Goal: Task Accomplishment & Management: Manage account settings

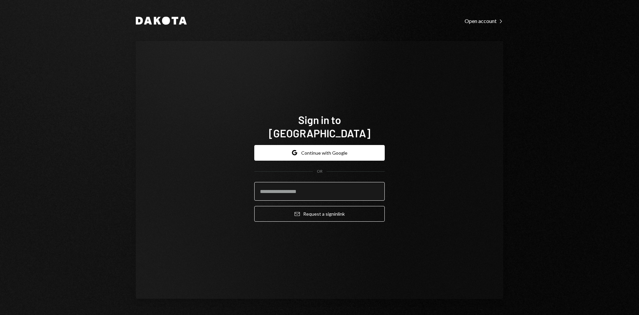
click at [319, 185] on input "email" at bounding box center [319, 191] width 131 height 19
click at [0, 314] on com-1password-button at bounding box center [0, 315] width 0 height 0
type input "**********"
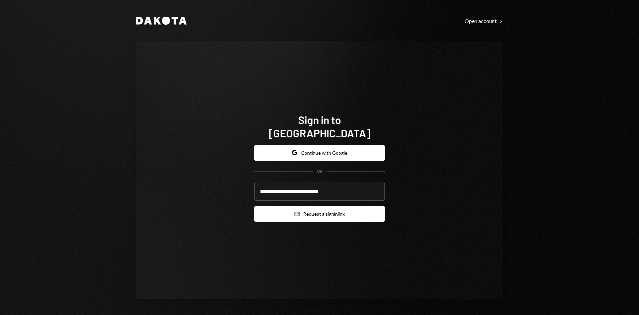
click at [313, 208] on button "Email Request a sign in link" at bounding box center [319, 214] width 131 height 16
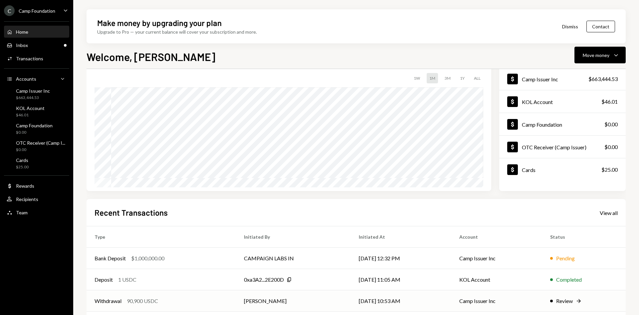
scroll to position [87, 0]
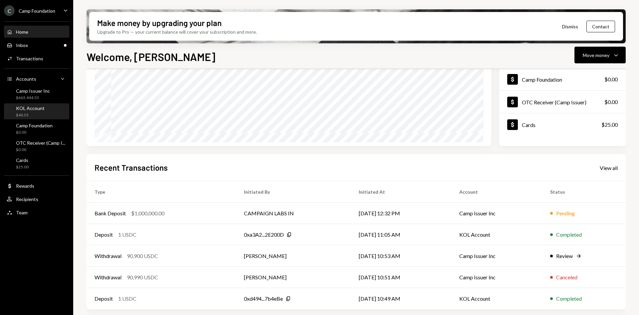
click at [34, 105] on div "KOL Account $46.01" at bounding box center [37, 111] width 60 height 15
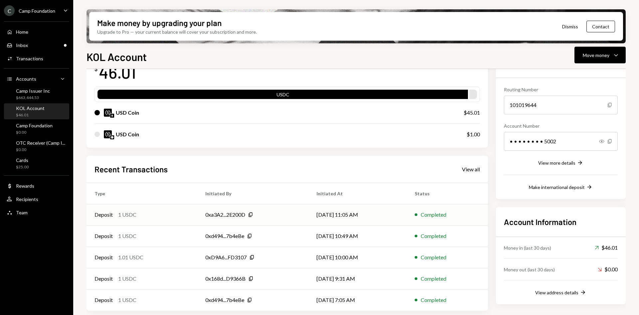
scroll to position [54, 0]
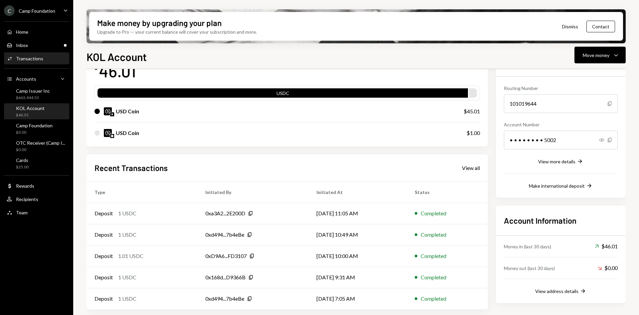
click at [35, 60] on div "Transactions" at bounding box center [29, 59] width 27 height 6
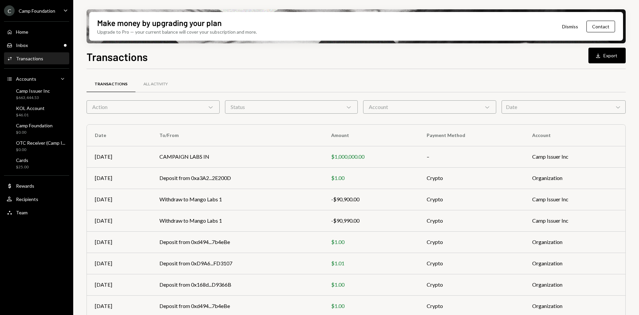
click at [449, 107] on div "Account Chevron Down" at bounding box center [429, 106] width 133 height 13
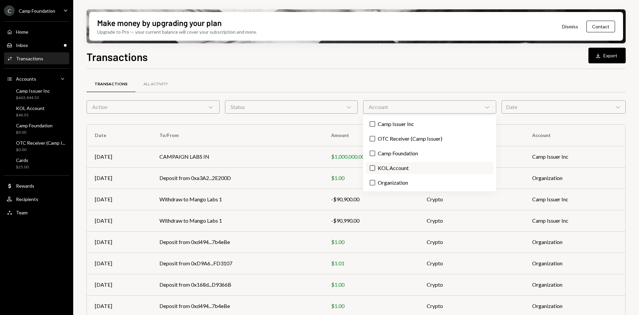
click at [382, 169] on label "KOL Account" at bounding box center [430, 168] width 128 height 12
click at [375, 169] on button "KOL Account" at bounding box center [372, 167] width 5 height 5
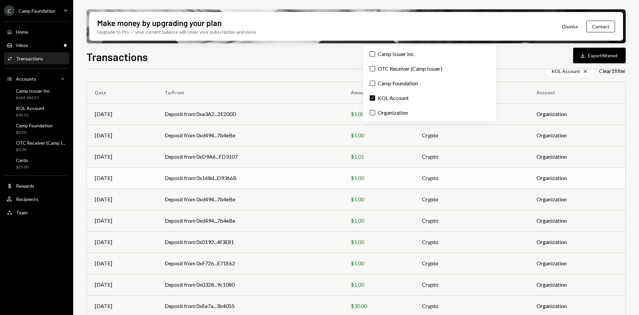
scroll to position [75, 0]
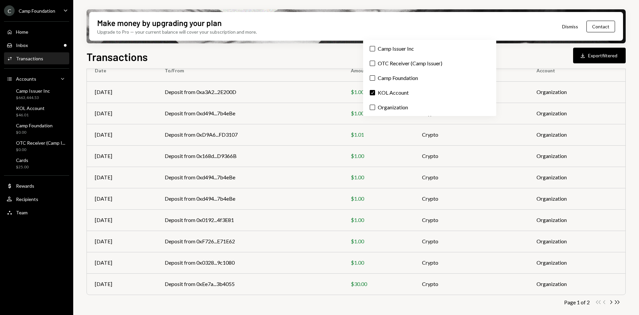
click at [265, 307] on div "Transactions All Activity Action Chevron Down Status Chevron Down Account Chevr…" at bounding box center [356, 163] width 539 height 318
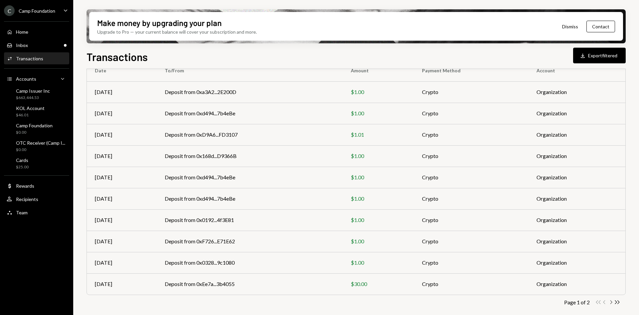
click at [612, 302] on icon "button" at bounding box center [612, 302] width 2 height 4
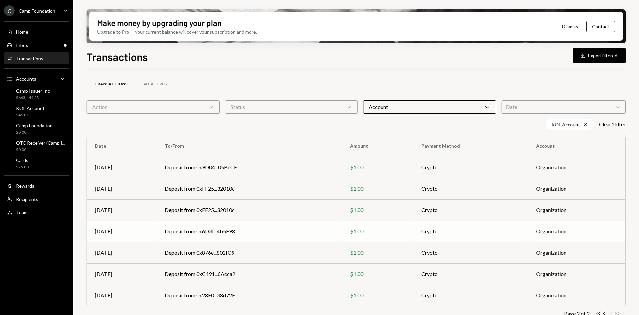
scroll to position [11, 0]
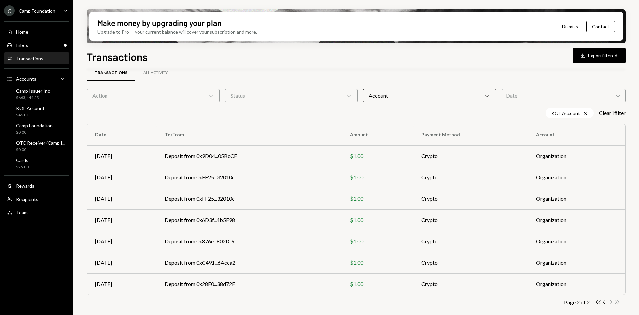
click at [440, 113] on div "KOL Account Cross Clear 1 filter" at bounding box center [356, 113] width 539 height 11
click at [592, 56] on button "Download Export filtered" at bounding box center [599, 56] width 53 height 16
click at [27, 94] on div "Camp Issuer Inc $663,444.53" at bounding box center [33, 94] width 34 height 13
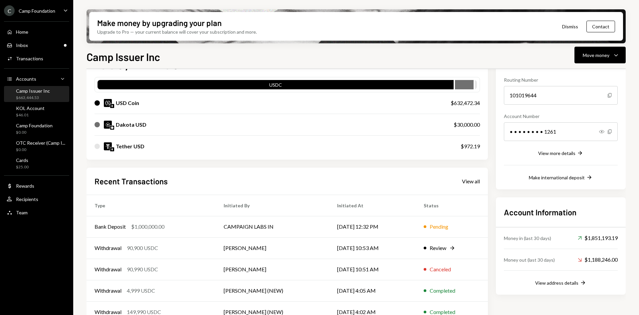
scroll to position [75, 0]
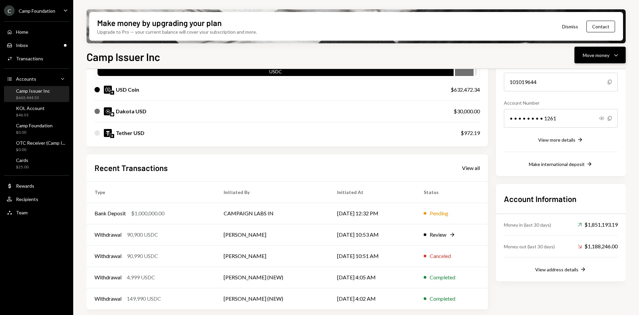
click at [602, 58] on div "Move money" at bounding box center [596, 55] width 27 height 7
click at [164, 237] on div "Withdrawal 90,900 USDC" at bounding box center [151, 234] width 113 height 8
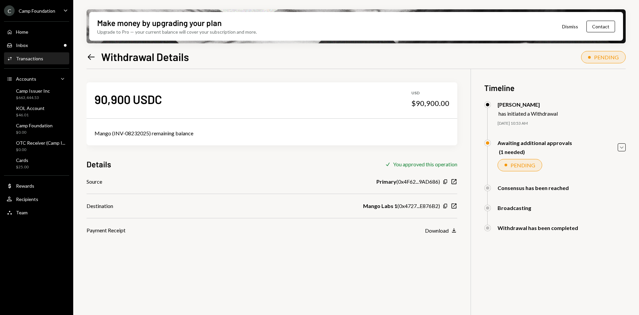
click at [90, 56] on icon "Left Arrow" at bounding box center [91, 56] width 9 height 9
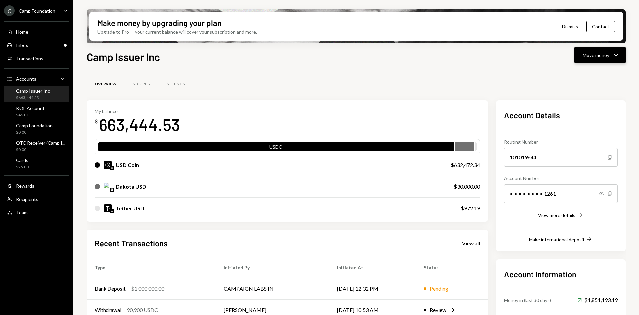
click at [608, 53] on div "Move money" at bounding box center [596, 55] width 27 height 7
click at [585, 78] on div "Send" at bounding box center [595, 75] width 49 height 7
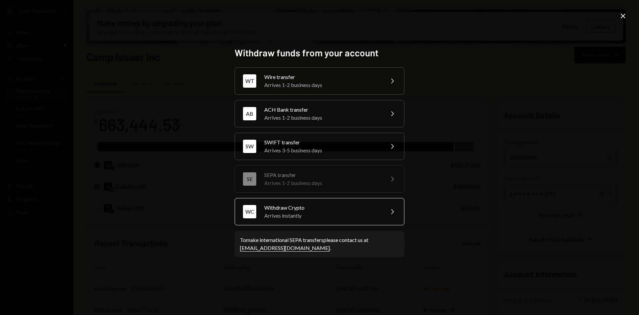
click at [342, 209] on div "Withdraw Crypto" at bounding box center [322, 207] width 116 height 8
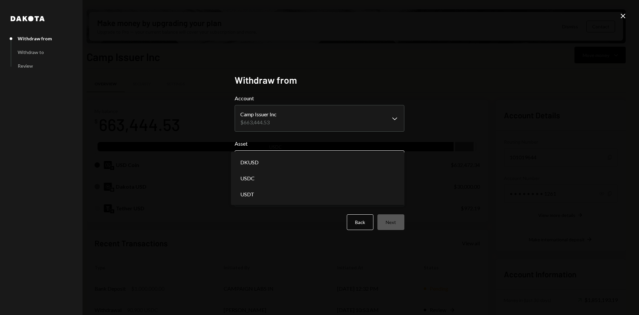
click at [324, 161] on body "C Camp Foundation Caret Down Home Home Inbox Inbox Activities Transactions Acco…" at bounding box center [319, 157] width 639 height 315
select select "****"
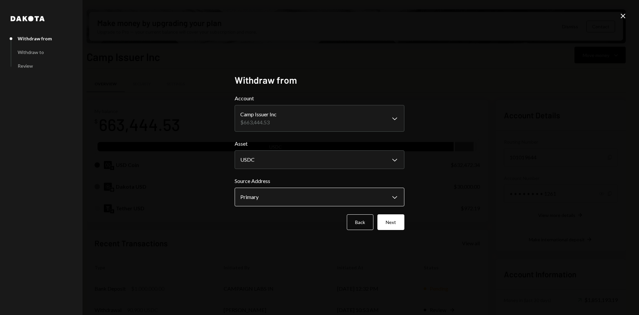
click at [351, 198] on body "C Camp Foundation Caret Down Home Home Inbox Inbox Activities Transactions Acco…" at bounding box center [319, 157] width 639 height 315
click at [399, 223] on button "Next" at bounding box center [391, 222] width 27 height 16
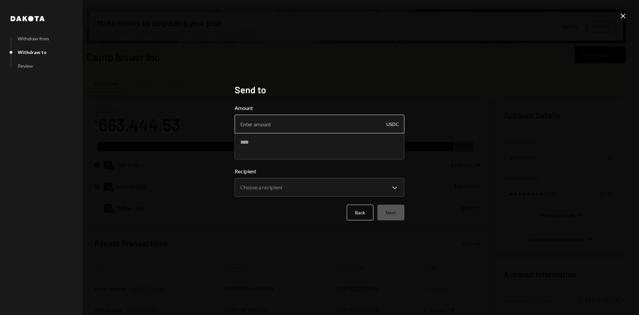
click at [307, 129] on input "Amount" at bounding box center [320, 124] width 170 height 19
type input "399990"
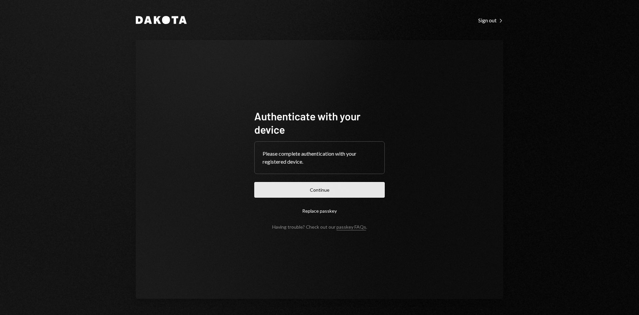
click at [328, 190] on button "Continue" at bounding box center [319, 190] width 131 height 16
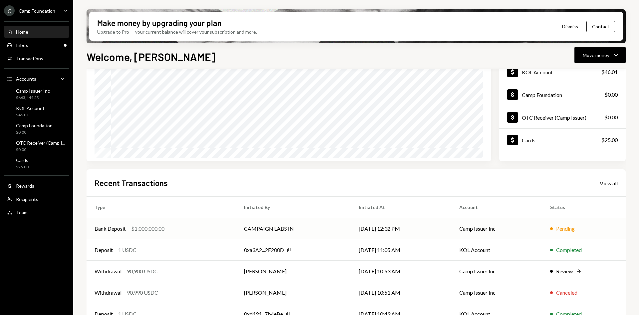
scroll to position [87, 0]
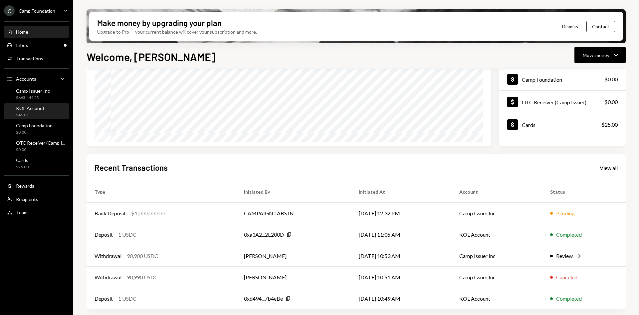
click at [42, 109] on div "KOL Account" at bounding box center [30, 108] width 29 height 6
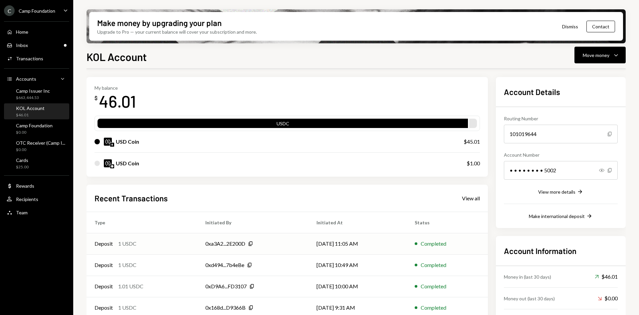
scroll to position [54, 0]
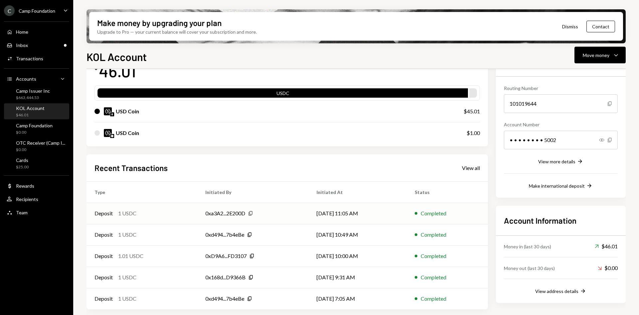
click at [251, 214] on icon "button" at bounding box center [251, 213] width 4 height 4
click at [248, 235] on icon "Copy" at bounding box center [249, 234] width 5 height 5
click at [43, 94] on div "Camp Issuer Inc $663,444.53" at bounding box center [33, 94] width 34 height 13
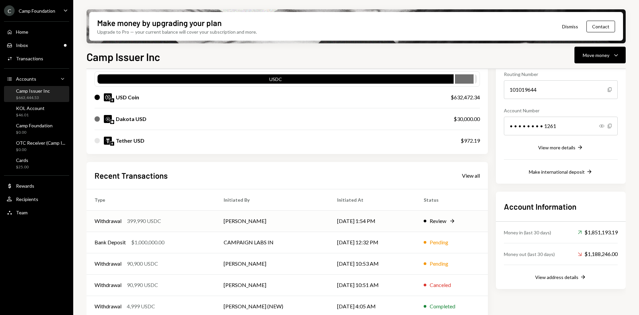
scroll to position [75, 0]
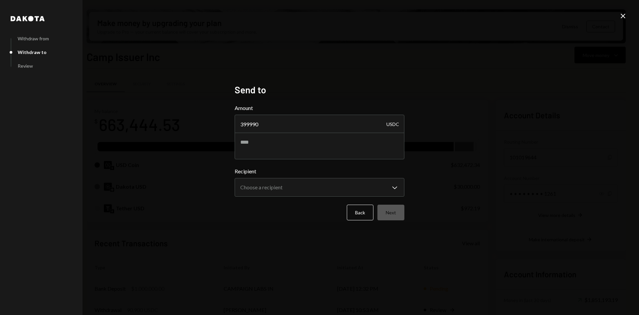
type input "399990"
click at [322, 182] on body "C Camp Foundation Caret Down Home Home Inbox Inbox Activities Transactions Acco…" at bounding box center [319, 157] width 639 height 315
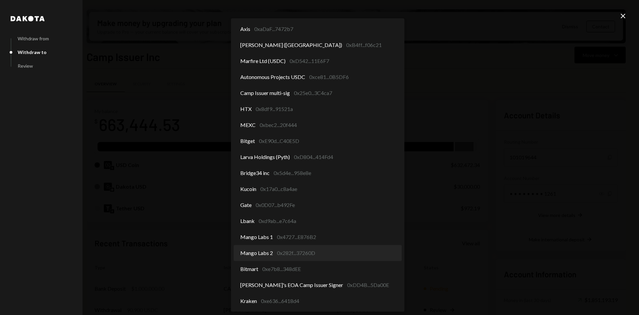
select select "**********"
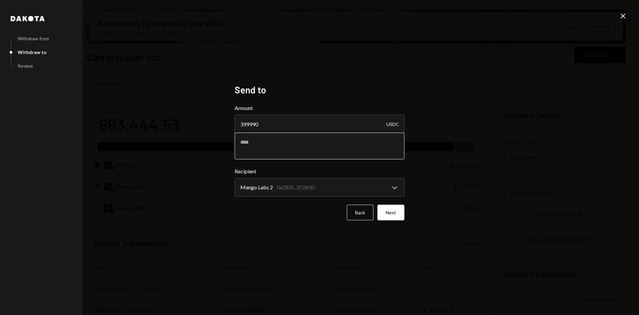
click at [329, 143] on textarea at bounding box center [320, 146] width 170 height 27
click at [358, 144] on textarea "*******" at bounding box center [320, 146] width 170 height 27
paste textarea "**********"
type textarea "**********"
click at [395, 207] on button "Next" at bounding box center [391, 212] width 27 height 16
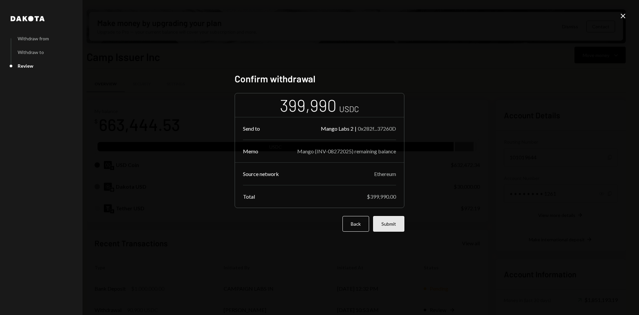
click at [398, 225] on button "Submit" at bounding box center [388, 224] width 31 height 16
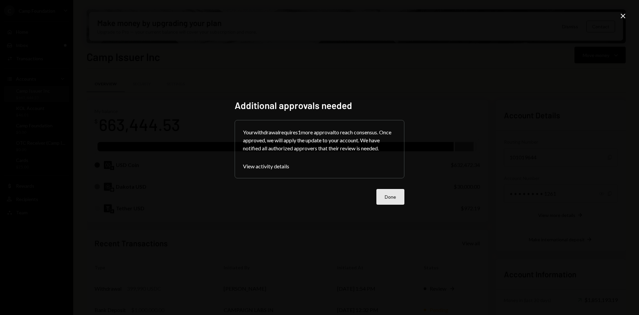
click at [386, 199] on button "Done" at bounding box center [391, 197] width 28 height 16
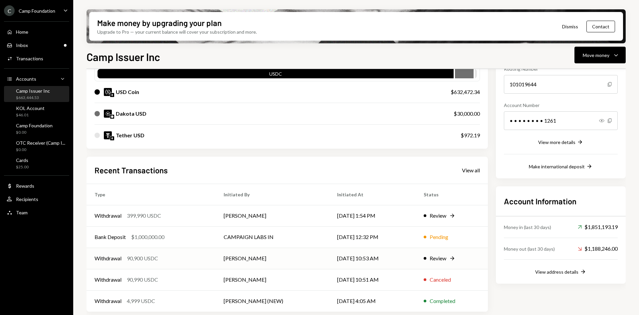
scroll to position [75, 0]
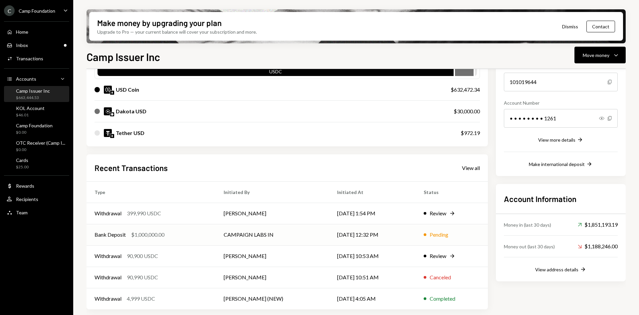
click at [205, 237] on div "Bank Deposit $1,000,000.00" at bounding box center [151, 234] width 113 height 8
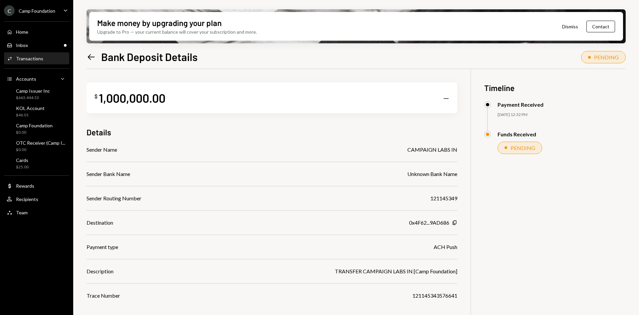
click at [95, 57] on icon at bounding box center [91, 57] width 7 height 6
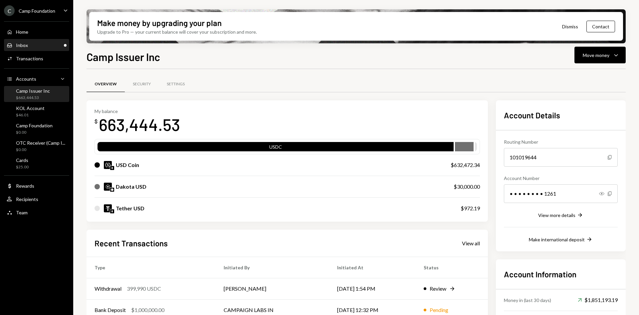
click at [54, 41] on div "Inbox Inbox" at bounding box center [37, 45] width 60 height 11
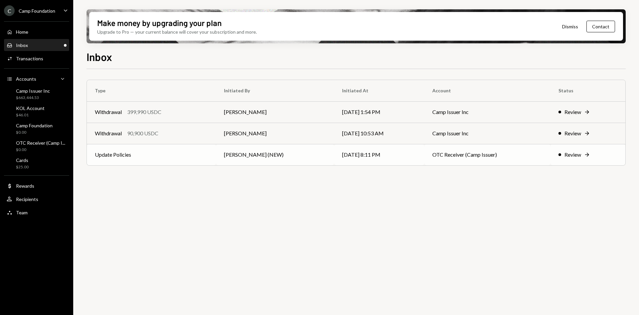
click at [165, 155] on td "Update Policies" at bounding box center [151, 154] width 129 height 21
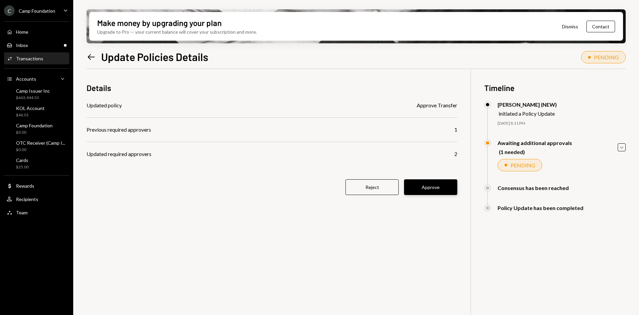
click at [434, 185] on button "Approve" at bounding box center [430, 187] width 53 height 16
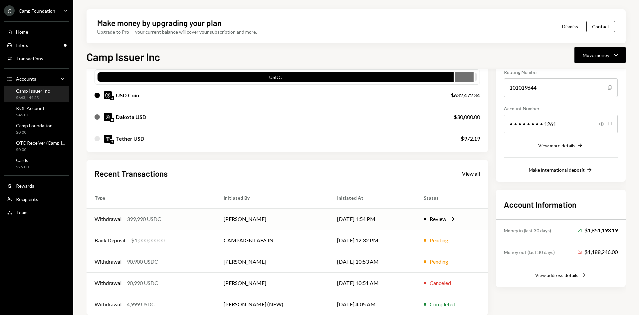
scroll to position [75, 0]
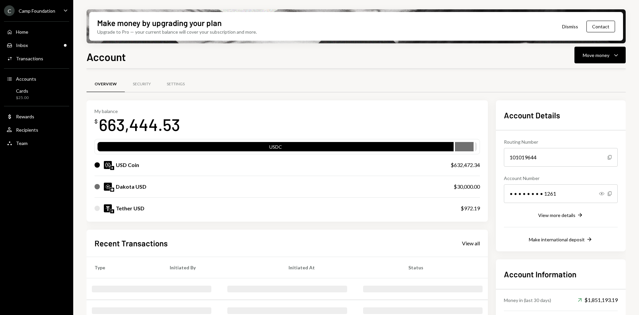
scroll to position [77, 0]
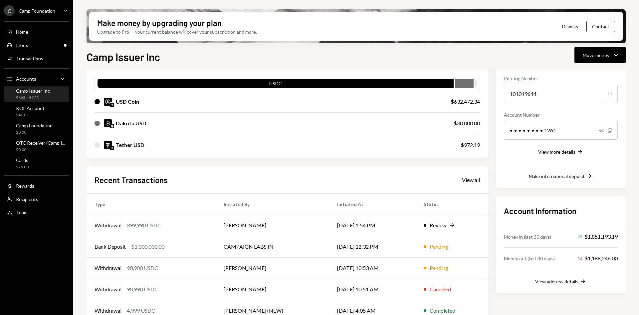
scroll to position [75, 0]
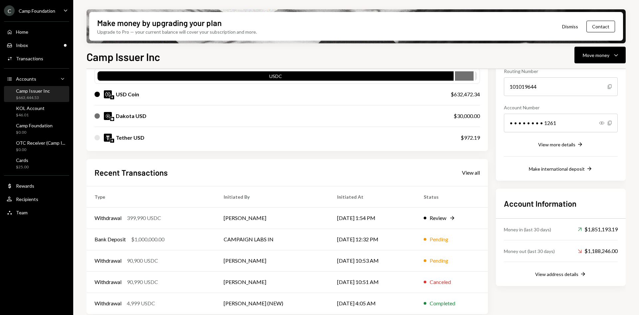
scroll to position [75, 0]
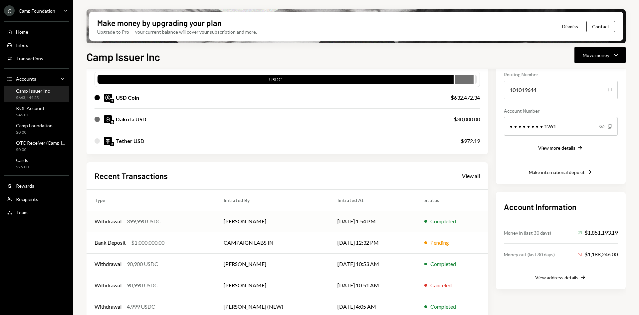
scroll to position [75, 0]
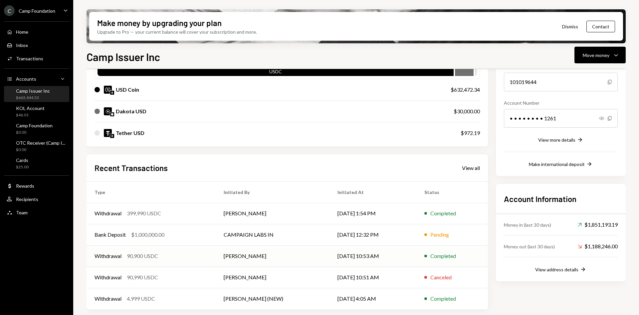
click at [175, 257] on div "Withdrawal 90,900 USDC" at bounding box center [151, 256] width 113 height 8
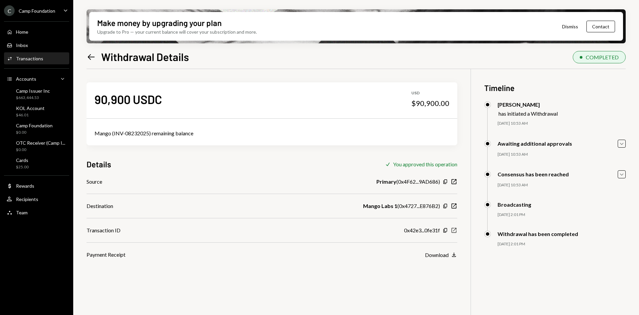
click at [453, 231] on icon "button" at bounding box center [454, 230] width 5 height 5
click at [93, 55] on icon "Left Arrow" at bounding box center [91, 56] width 9 height 9
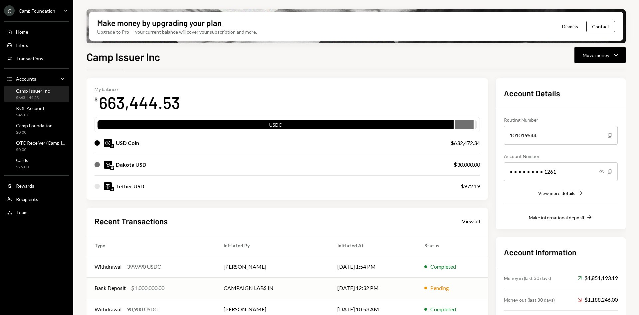
scroll to position [67, 0]
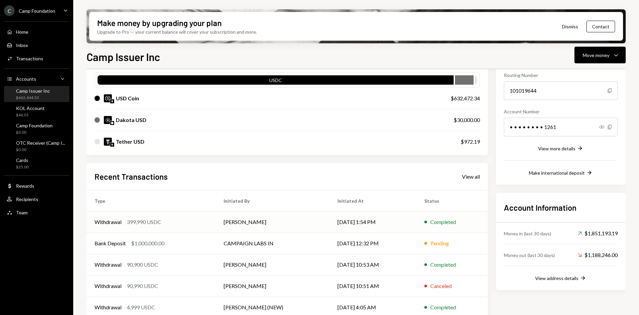
click at [186, 218] on div "Withdrawal 399,990 USDC" at bounding box center [151, 222] width 113 height 8
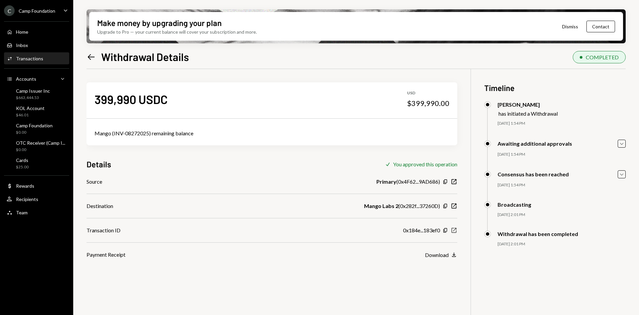
click at [454, 229] on icon "button" at bounding box center [454, 230] width 5 height 5
